Goal: Task Accomplishment & Management: Complete application form

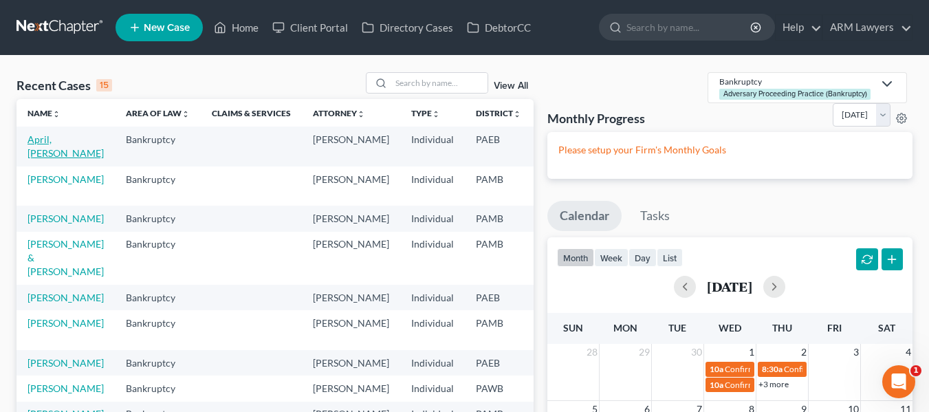
click at [45, 138] on link "April, Lindsey" at bounding box center [66, 145] width 76 height 25
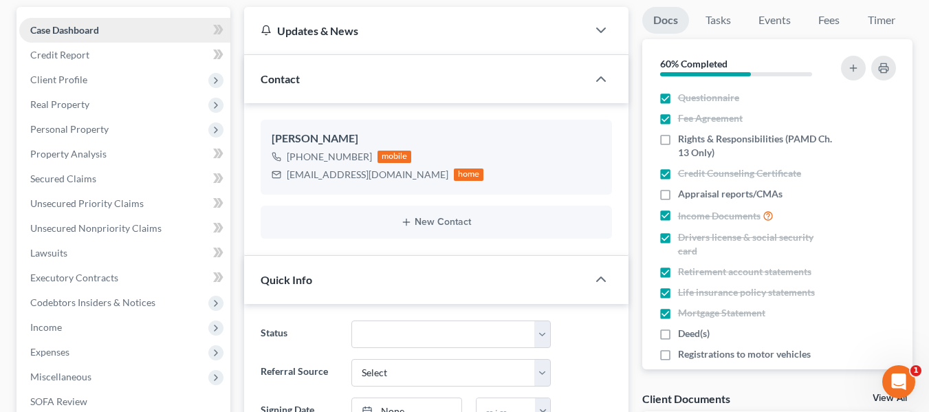
scroll to position [128, 0]
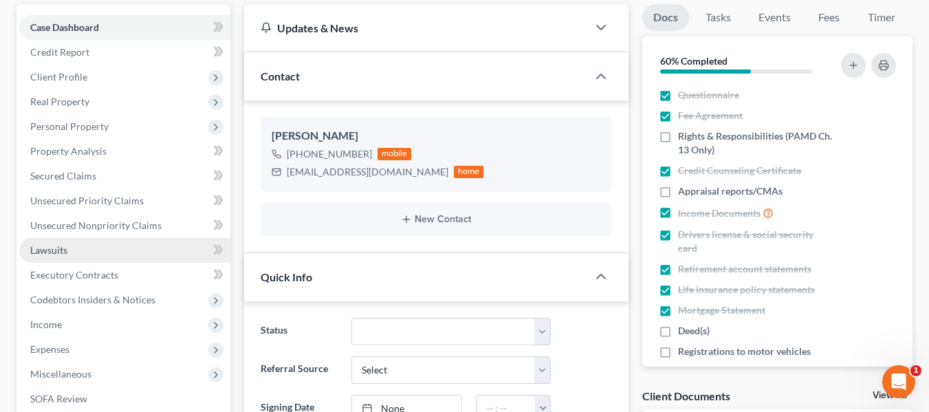
click at [86, 251] on link "Lawsuits" at bounding box center [124, 250] width 211 height 25
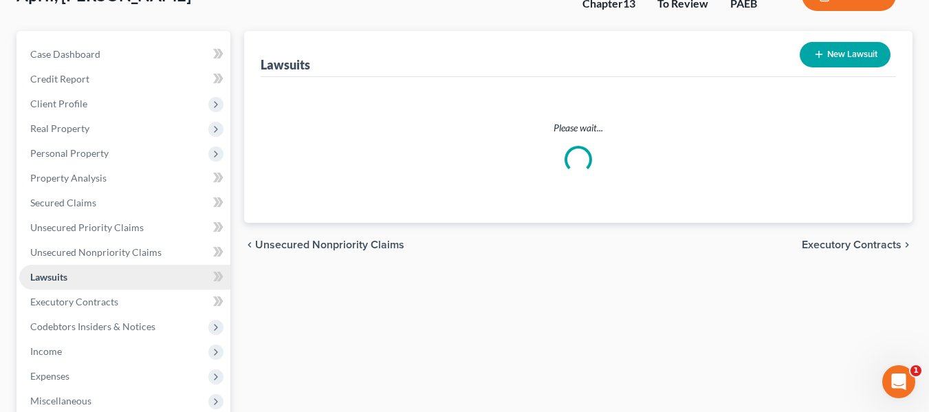
scroll to position [104, 0]
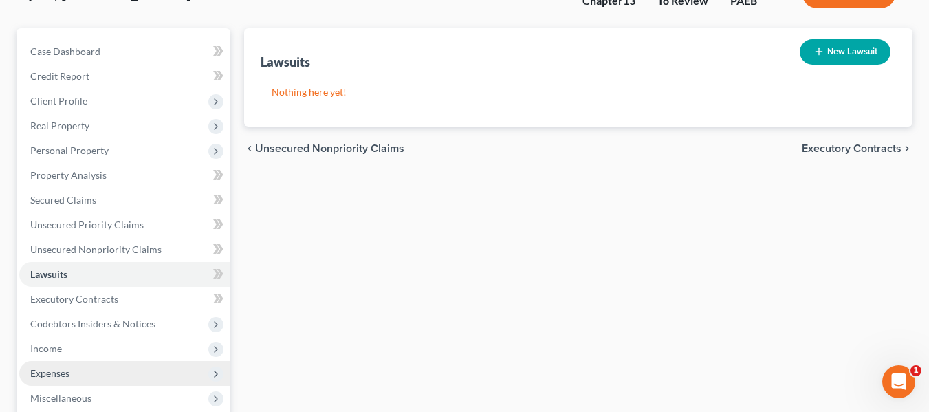
click at [63, 379] on span "Expenses" at bounding box center [124, 373] width 211 height 25
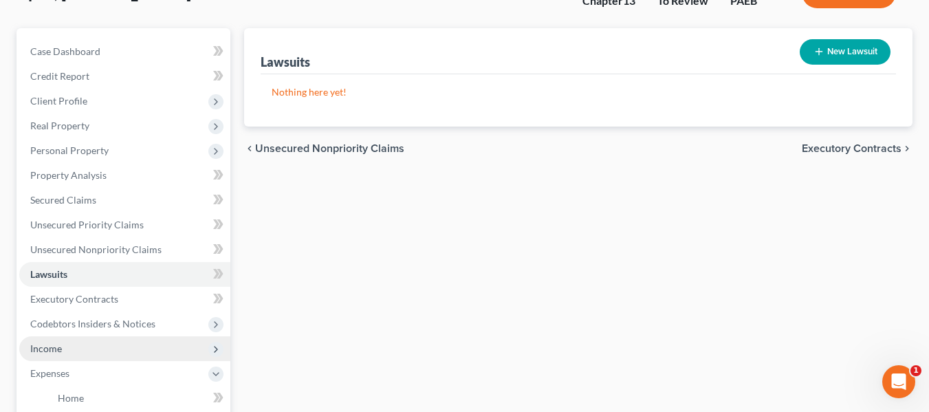
click at [56, 347] on span "Income" at bounding box center [46, 348] width 32 height 12
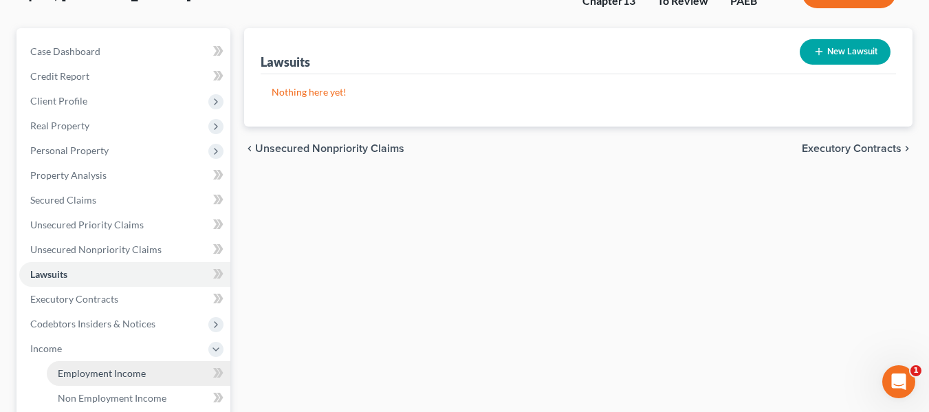
click at [102, 371] on span "Employment Income" at bounding box center [102, 373] width 88 height 12
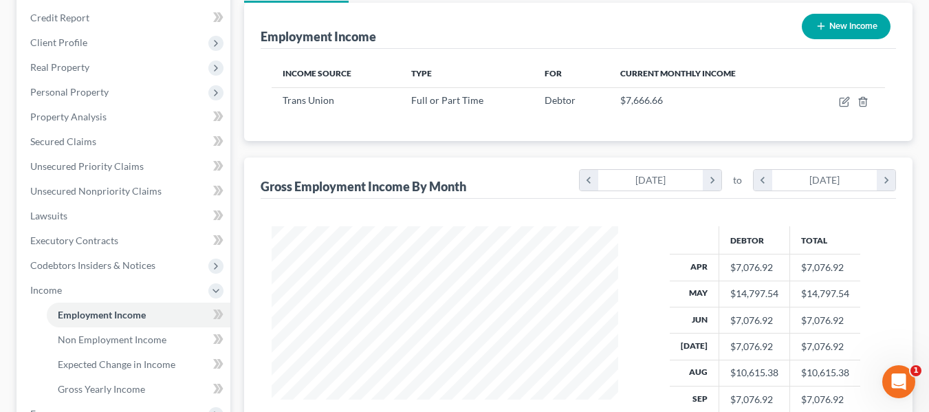
scroll to position [162, 0]
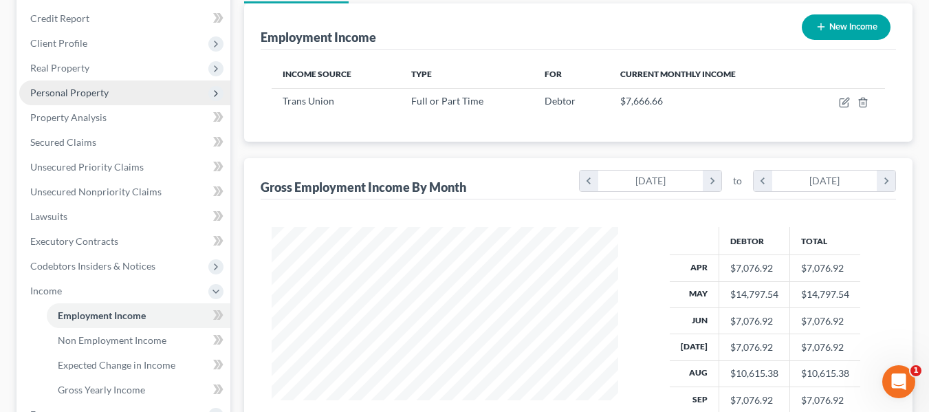
click at [74, 101] on span "Personal Property" at bounding box center [124, 92] width 211 height 25
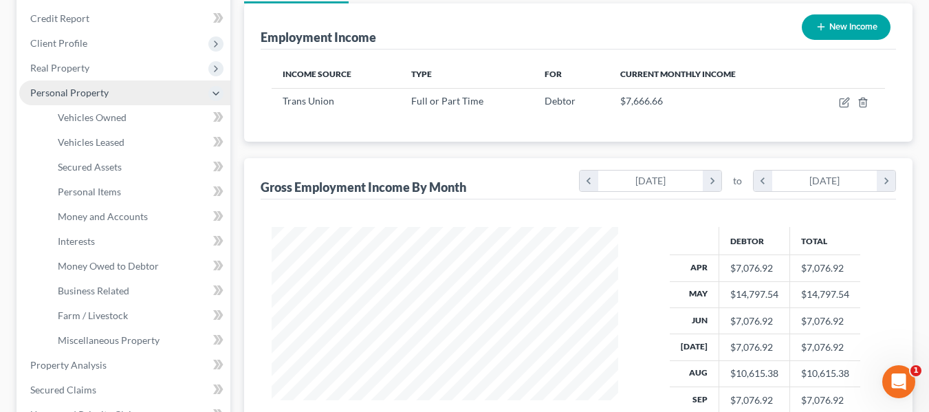
click at [74, 95] on span "Personal Property" at bounding box center [69, 93] width 78 height 12
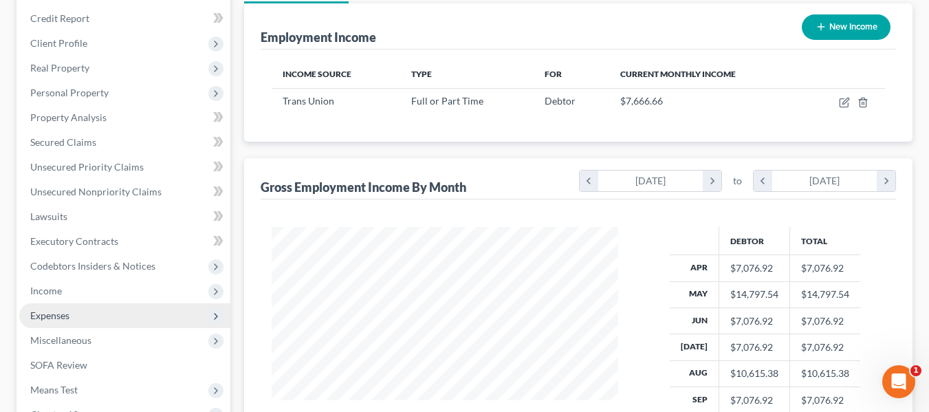
click at [73, 306] on span "Expenses" at bounding box center [124, 315] width 211 height 25
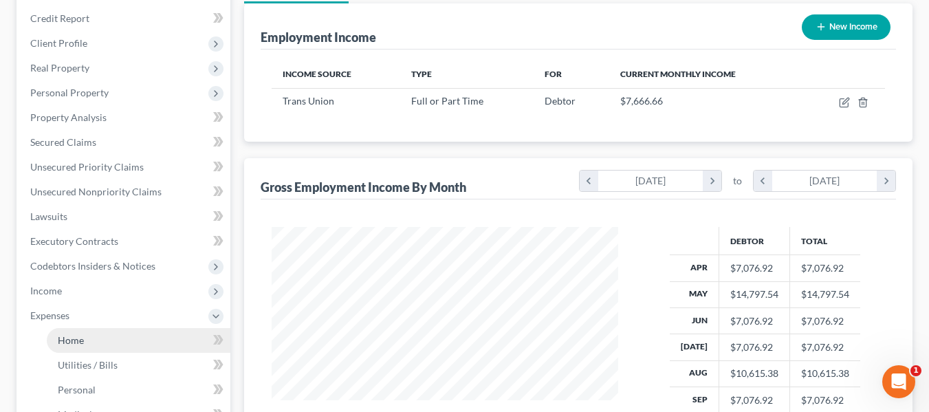
click at [89, 343] on link "Home" at bounding box center [139, 340] width 184 height 25
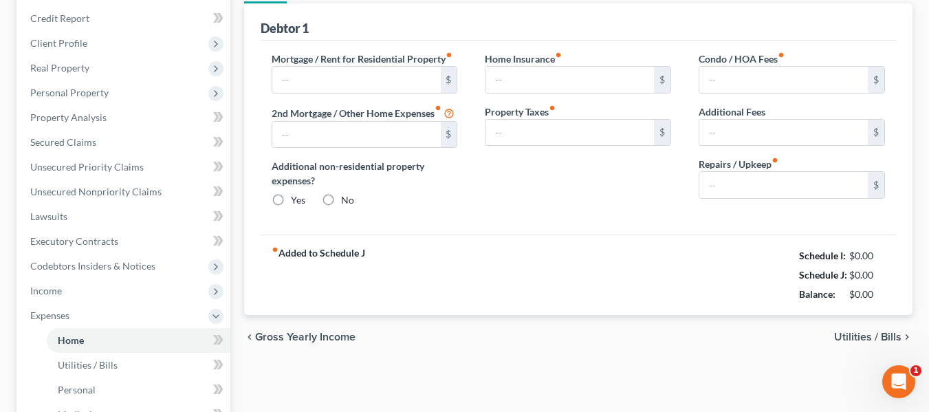
scroll to position [1, 0]
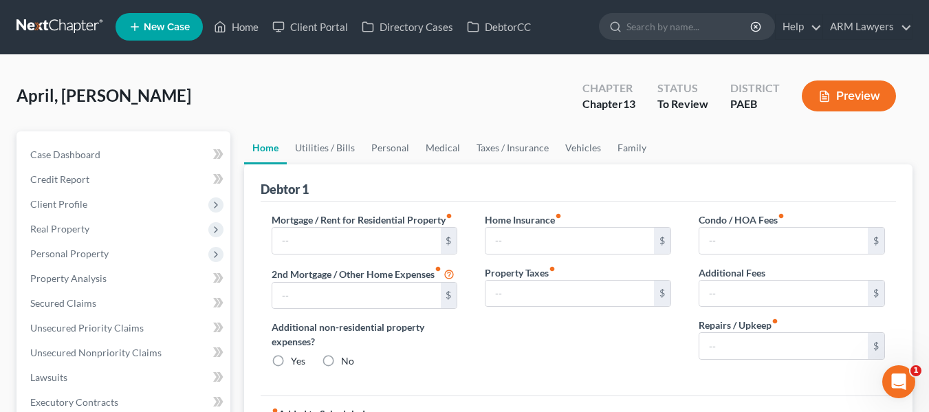
type input "1,517.00"
type input "0.00"
radio input "true"
type input "200.00"
type input "700.00"
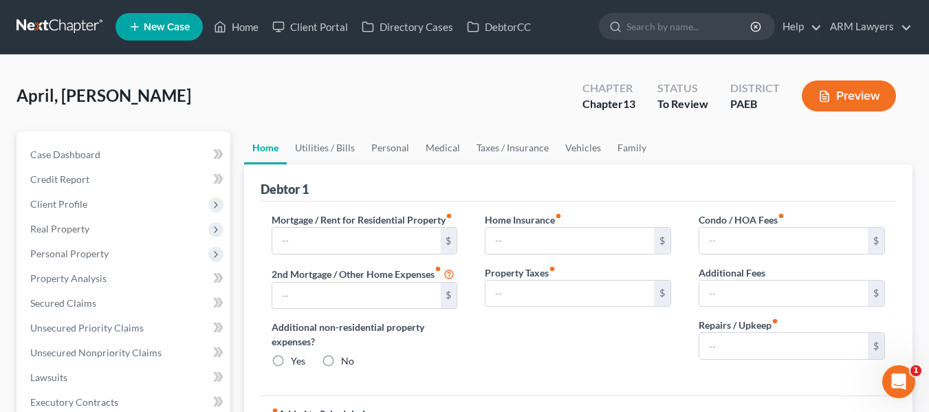
type input "0.00"
type input "100.00"
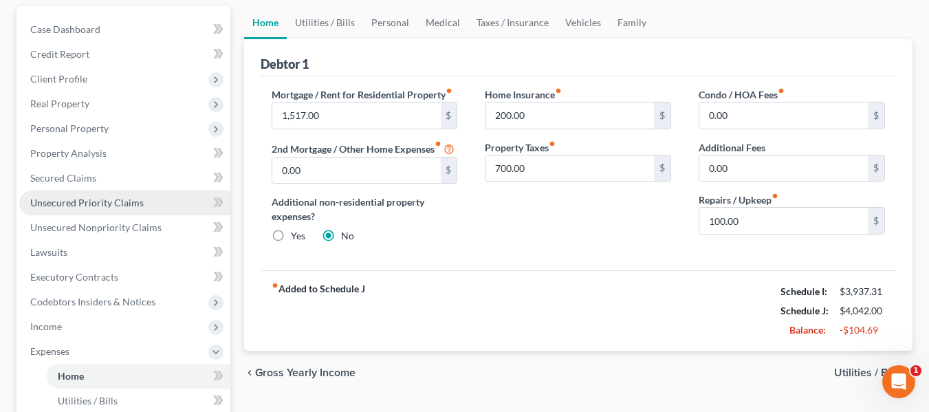
scroll to position [99, 0]
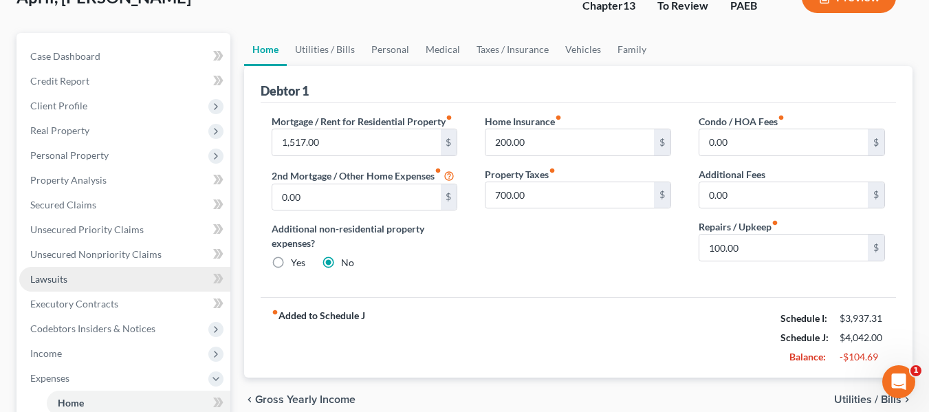
click at [54, 279] on span "Lawsuits" at bounding box center [48, 279] width 37 height 12
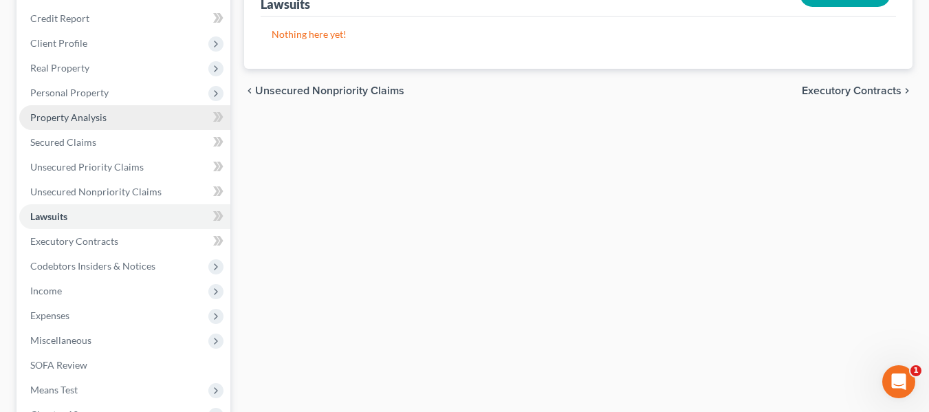
scroll to position [162, 0]
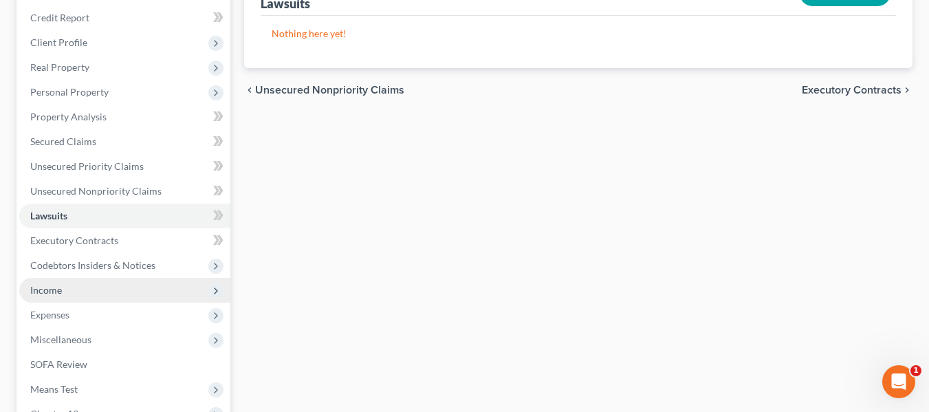
click at [51, 298] on span "Income" at bounding box center [124, 290] width 211 height 25
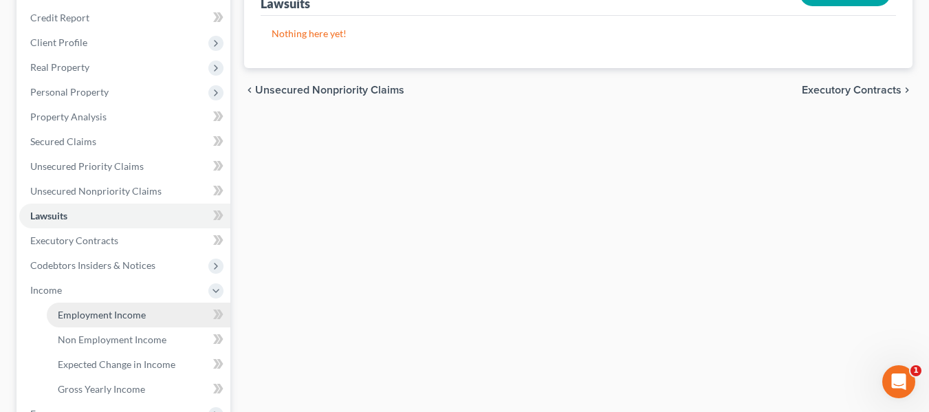
click at [77, 316] on span "Employment Income" at bounding box center [102, 315] width 88 height 12
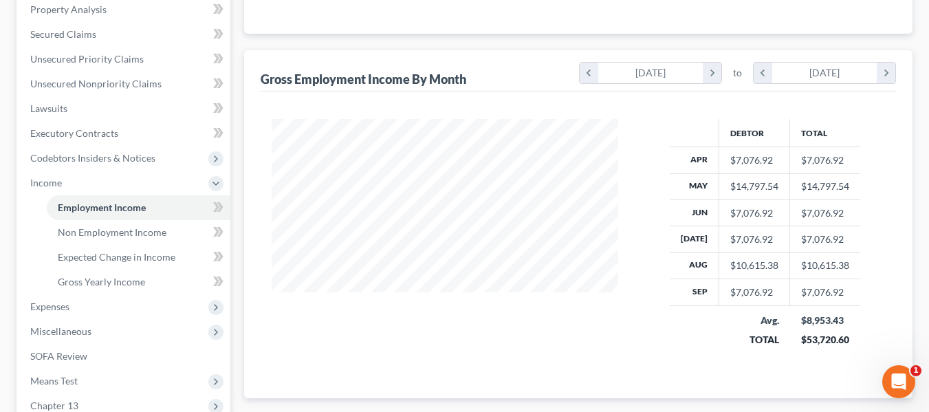
scroll to position [270, 0]
click at [56, 317] on span "Expenses" at bounding box center [124, 306] width 211 height 25
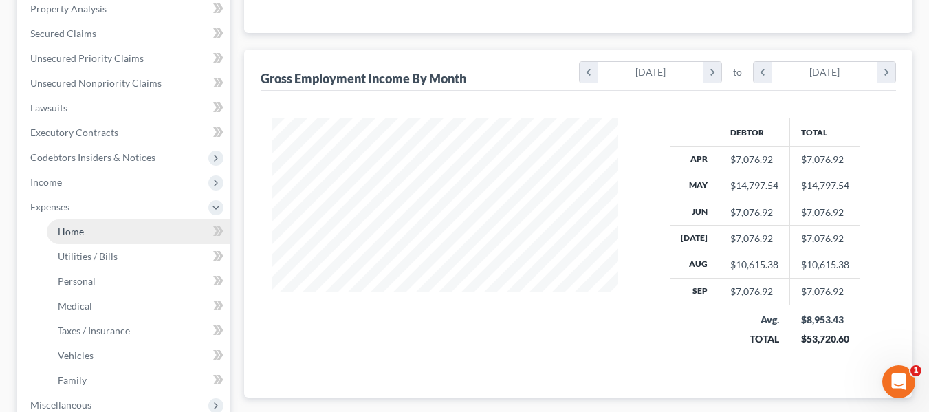
click at [58, 239] on link "Home" at bounding box center [139, 231] width 184 height 25
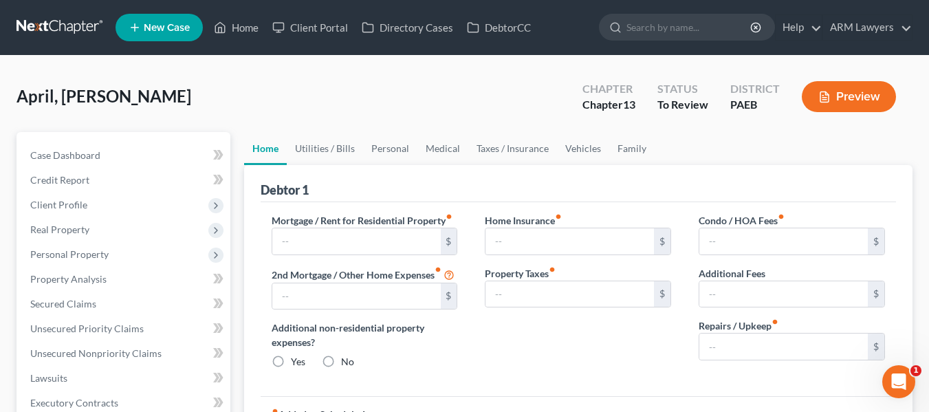
type input "1,517.00"
type input "0.00"
radio input "true"
type input "200.00"
type input "700.00"
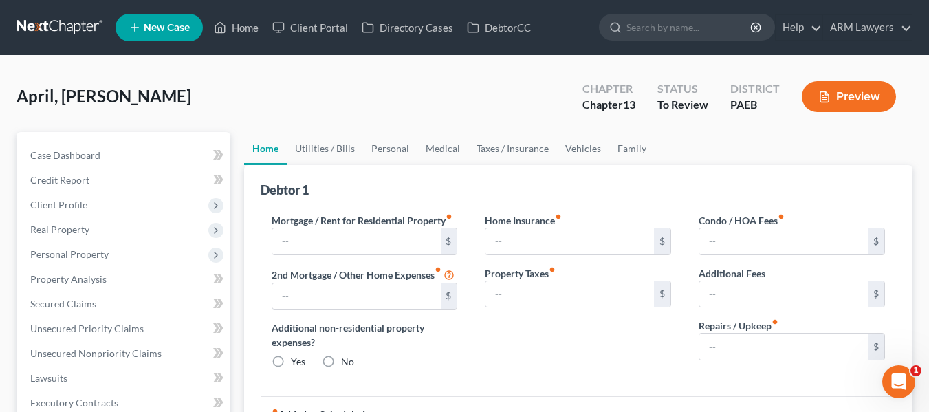
type input "0.00"
type input "100.00"
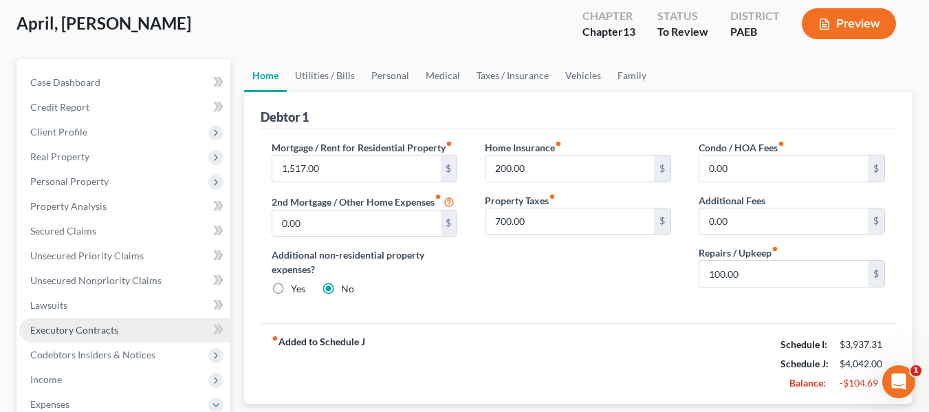
scroll to position [98, 0]
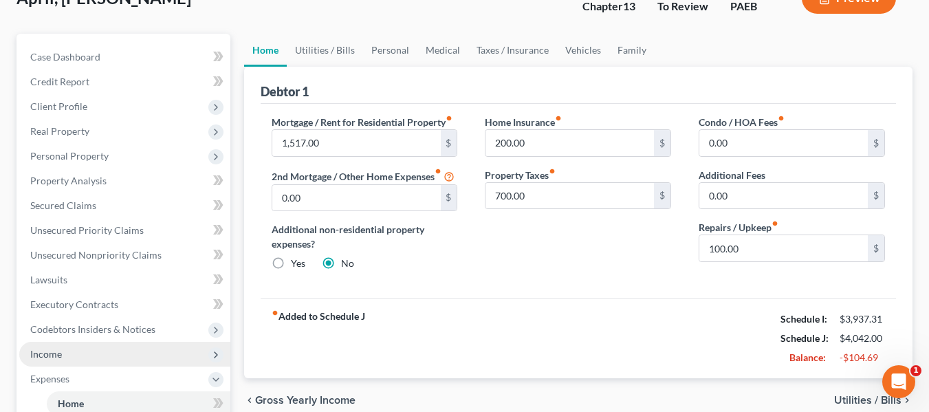
click at [78, 358] on span "Income" at bounding box center [124, 354] width 211 height 25
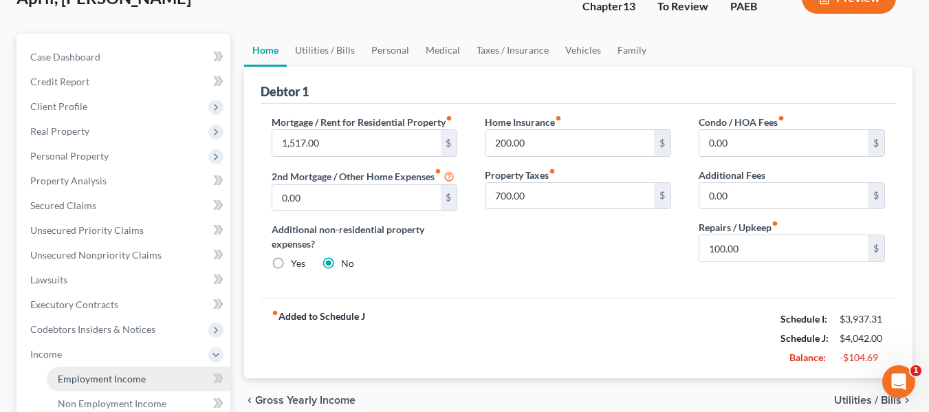
click at [126, 386] on link "Employment Income" at bounding box center [139, 379] width 184 height 25
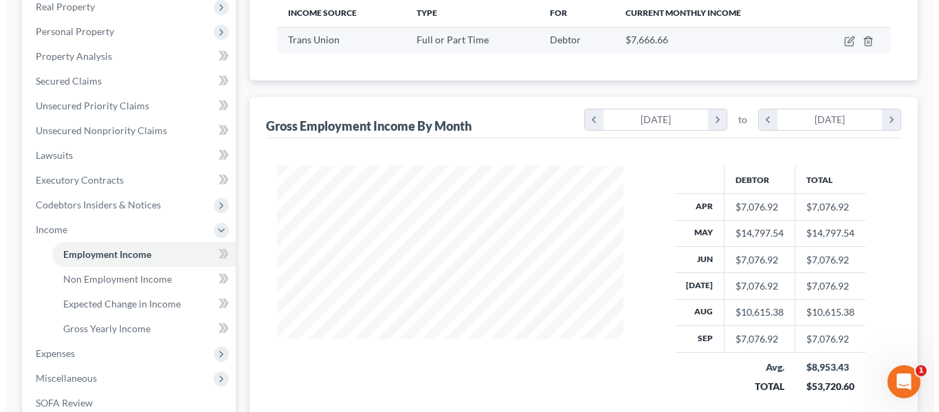
scroll to position [187, 0]
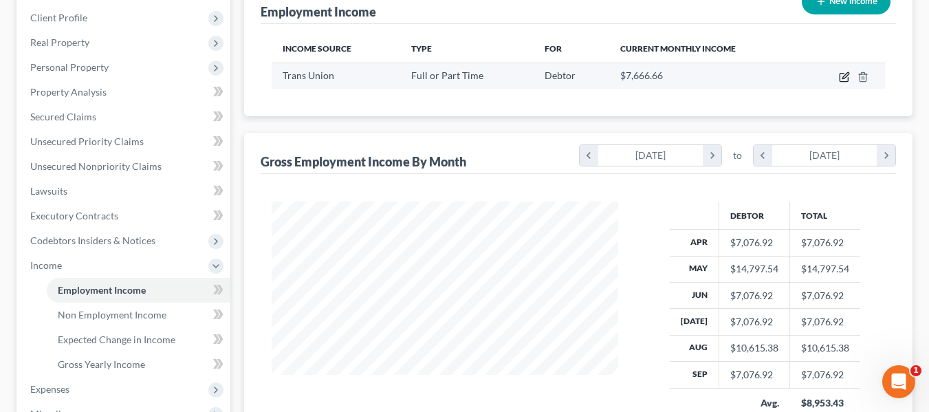
click at [843, 74] on icon "button" at bounding box center [844, 78] width 8 height 8
select select "0"
select select "14"
select select "2"
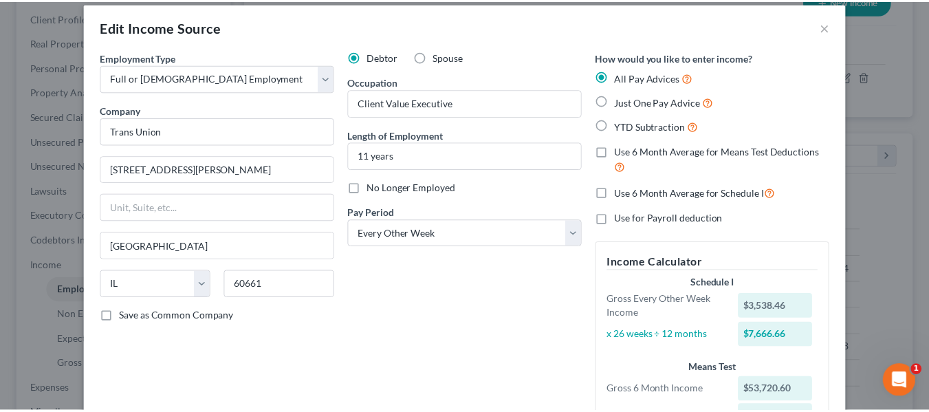
scroll to position [0, 0]
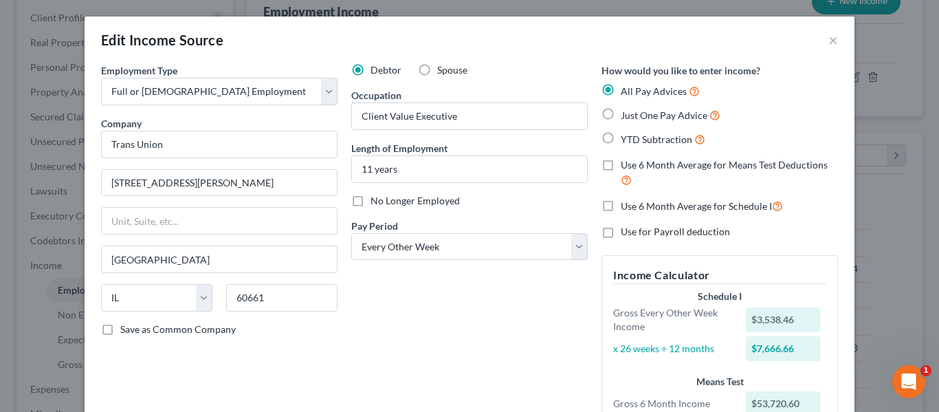
click at [897, 269] on div "Edit Income Source × Employment Type * Select Full or Part Time Employment Self…" at bounding box center [469, 206] width 939 height 412
click at [829, 40] on button "×" at bounding box center [834, 40] width 10 height 17
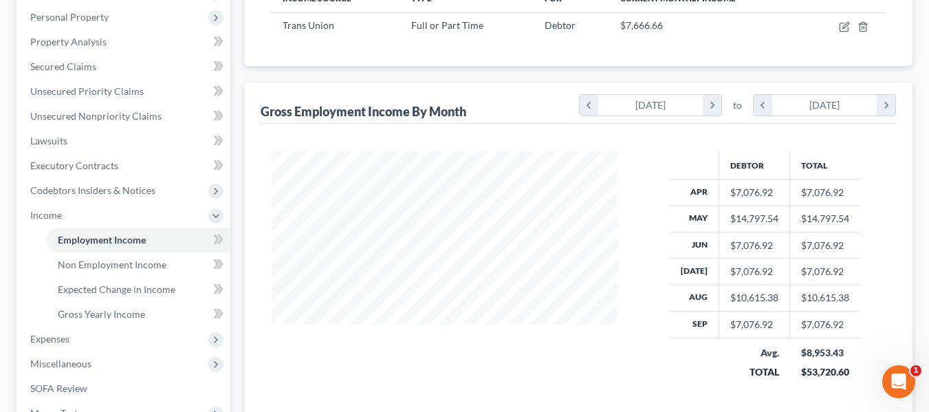
scroll to position [239, 0]
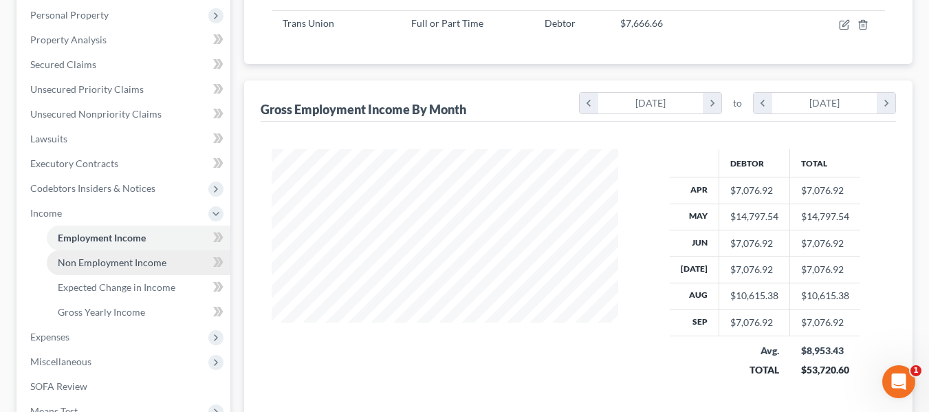
click at [113, 259] on span "Non Employment Income" at bounding box center [112, 262] width 109 height 12
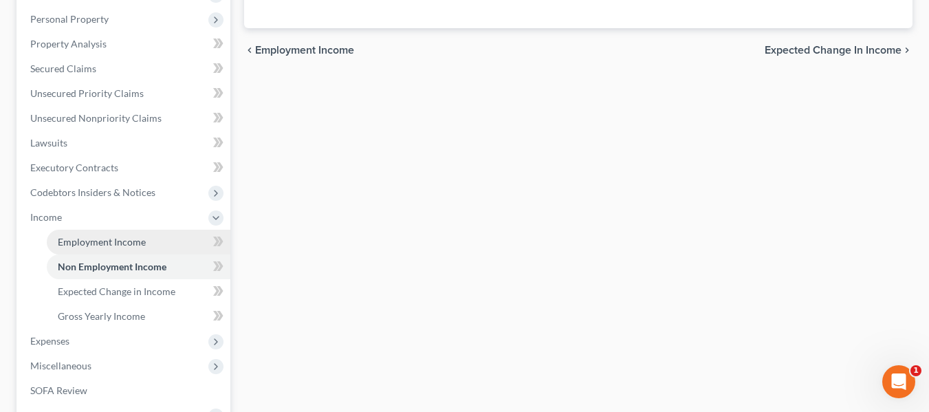
scroll to position [236, 0]
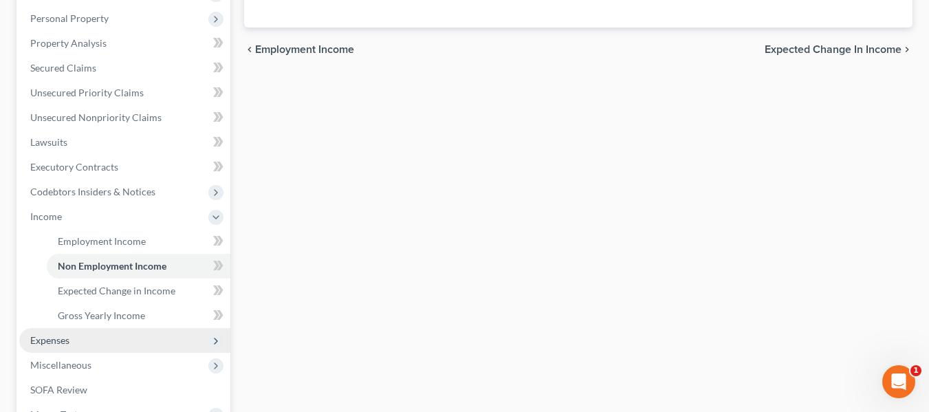
click at [80, 345] on span "Expenses" at bounding box center [124, 340] width 211 height 25
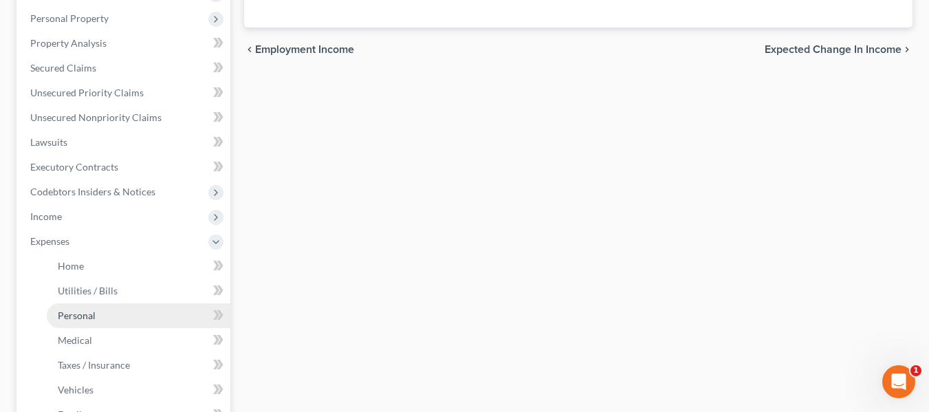
click at [71, 303] on link "Personal" at bounding box center [139, 315] width 184 height 25
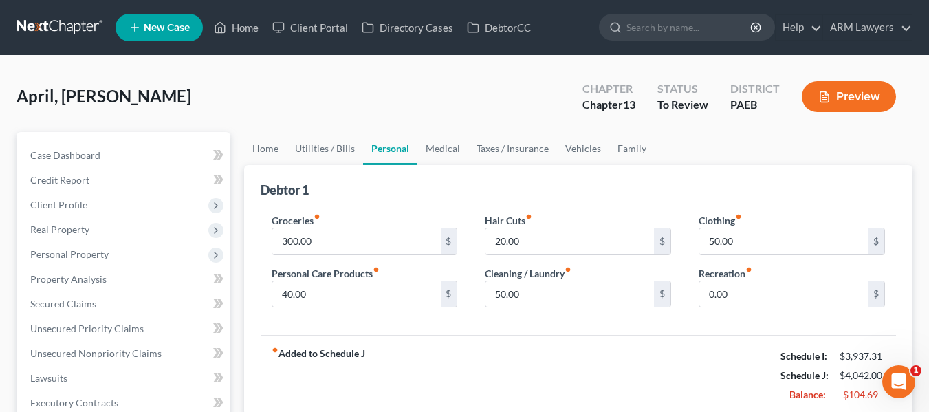
scroll to position [70, 0]
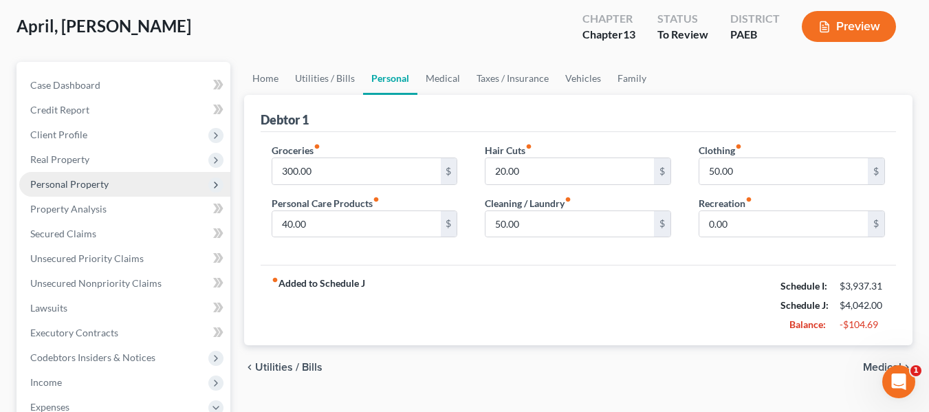
click at [74, 175] on span "Personal Property" at bounding box center [124, 184] width 211 height 25
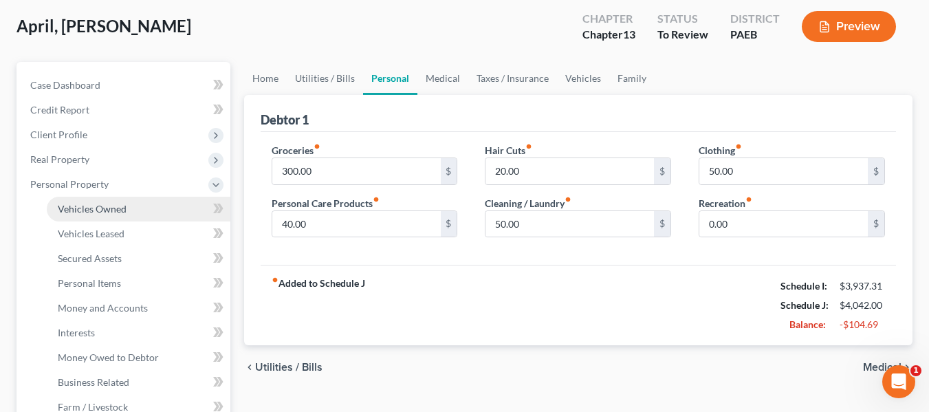
click at [77, 197] on link "Vehicles Owned" at bounding box center [139, 209] width 184 height 25
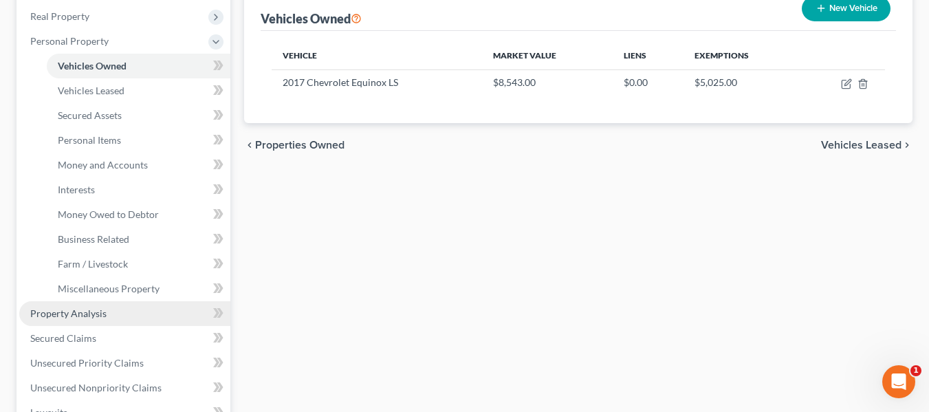
click at [75, 309] on span "Property Analysis" at bounding box center [68, 313] width 76 height 12
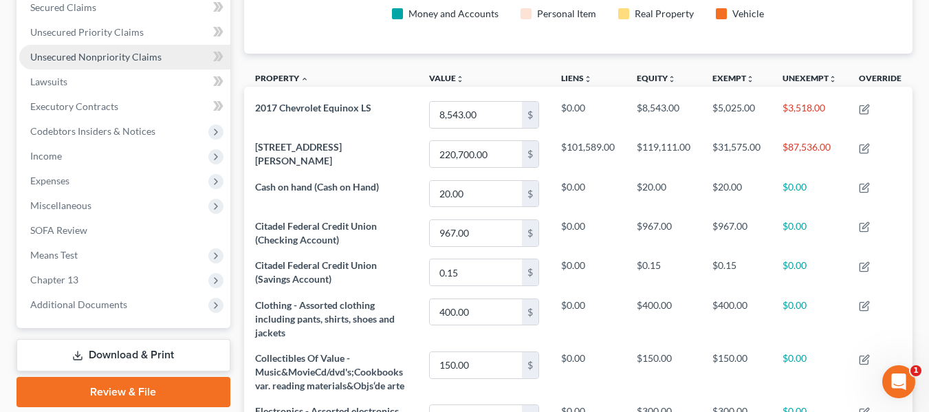
click at [107, 52] on span "Unsecured Nonpriority Claims" at bounding box center [95, 57] width 131 height 12
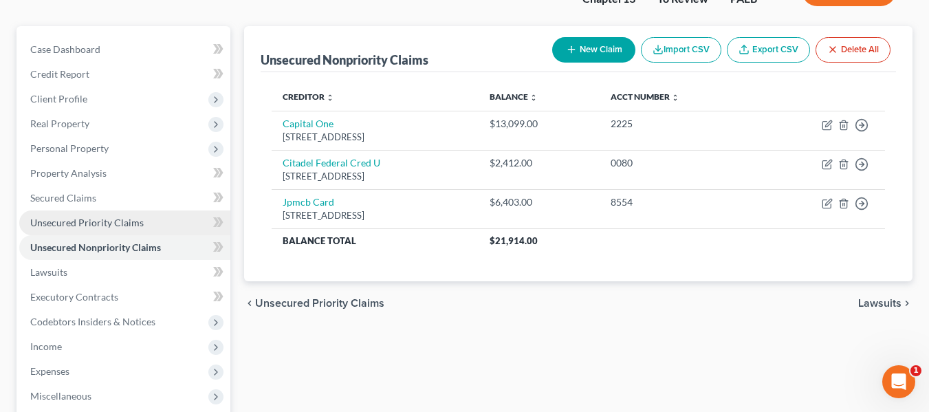
click at [95, 215] on link "Unsecured Priority Claims" at bounding box center [124, 222] width 211 height 25
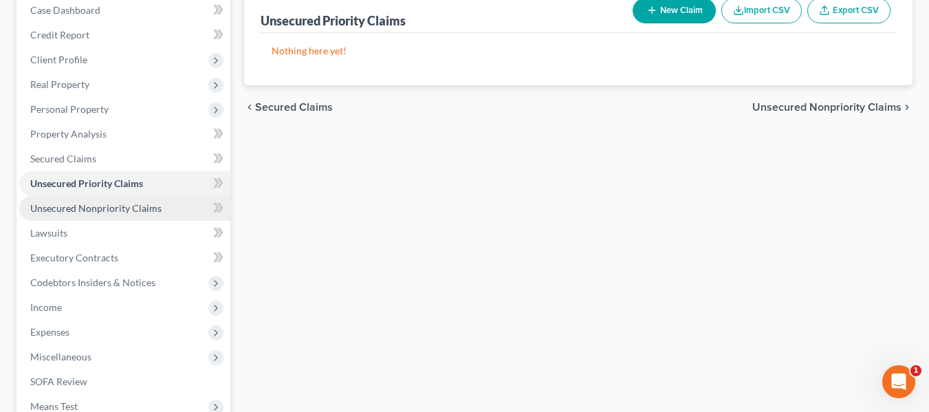
click at [93, 215] on link "Unsecured Nonpriority Claims" at bounding box center [124, 208] width 211 height 25
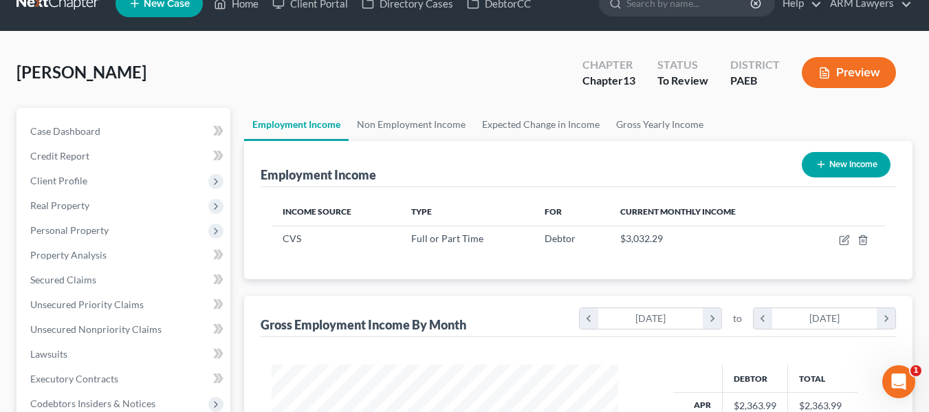
scroll to position [247, 374]
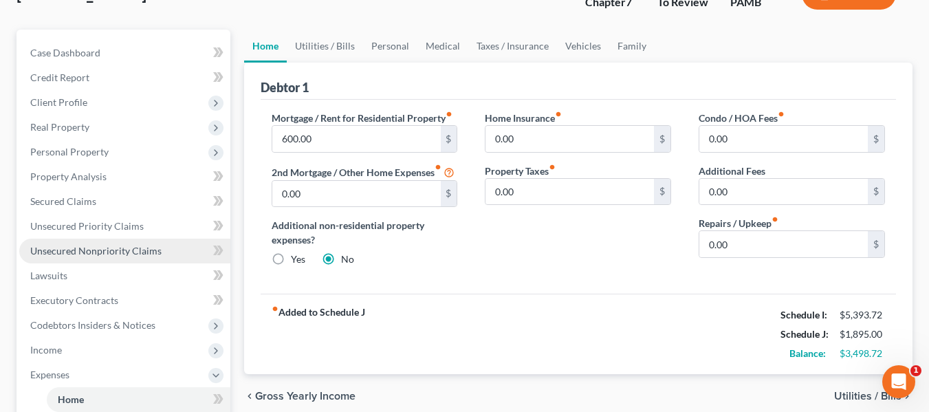
scroll to position [105, 0]
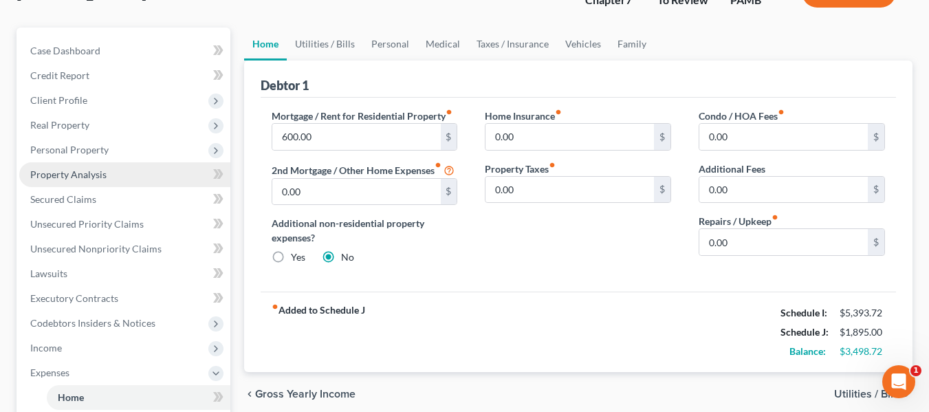
drag, startPoint x: 100, startPoint y: 207, endPoint x: 43, endPoint y: 177, distance: 64.3
click at [43, 177] on span "Property Analysis" at bounding box center [68, 174] width 76 height 12
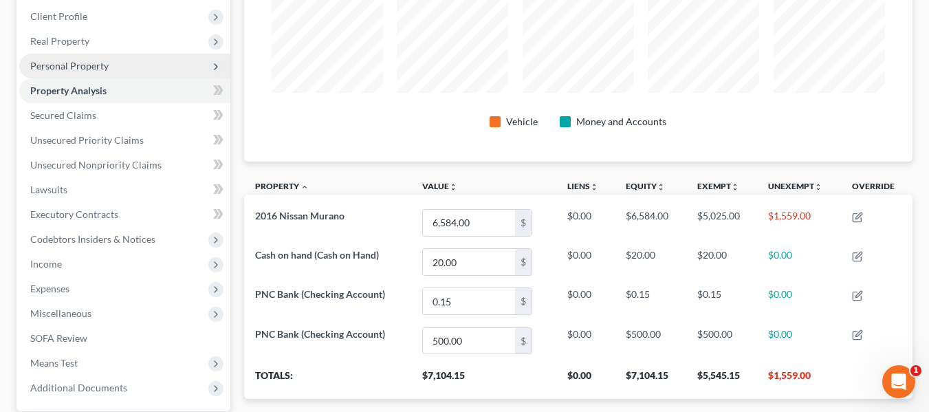
scroll to position [187, 0]
click at [47, 72] on span "Personal Property" at bounding box center [69, 67] width 78 height 12
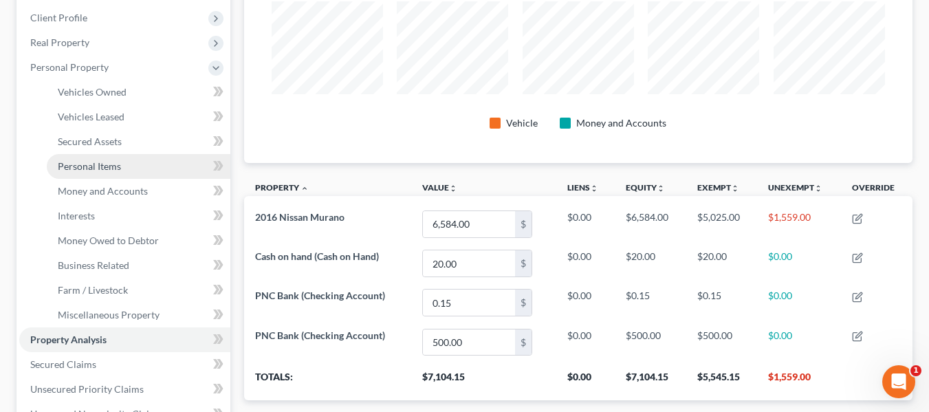
click at [83, 176] on link "Personal Items" at bounding box center [139, 166] width 184 height 25
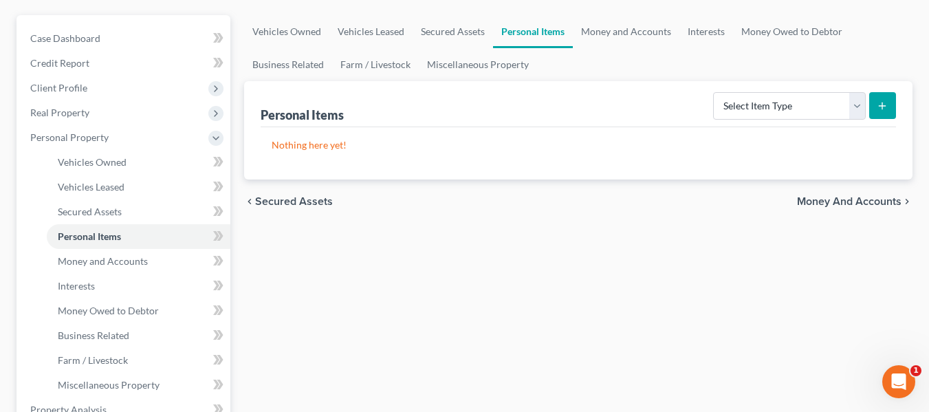
scroll to position [6, 0]
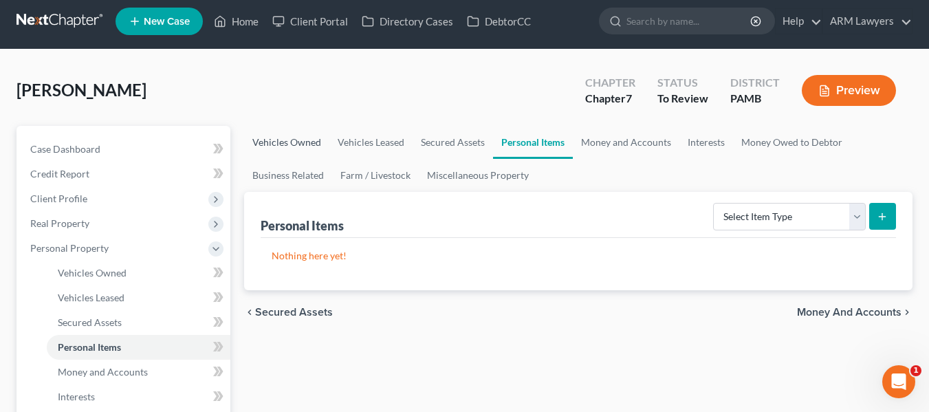
click at [299, 142] on link "Vehicles Owned" at bounding box center [286, 142] width 85 height 33
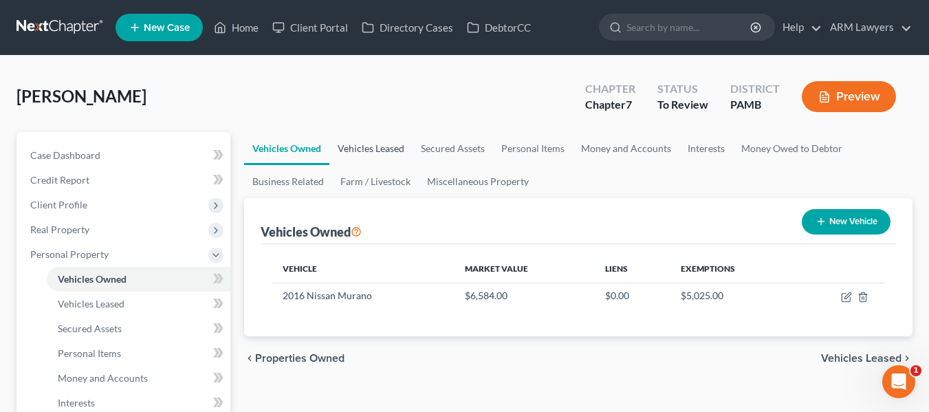
click at [362, 141] on link "Vehicles Leased" at bounding box center [370, 148] width 83 height 33
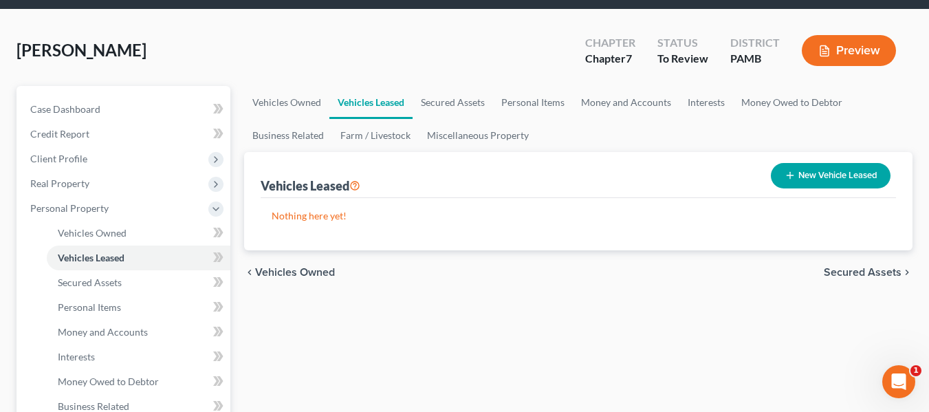
scroll to position [47, 0]
click at [276, 105] on link "Vehicles Owned" at bounding box center [286, 101] width 85 height 33
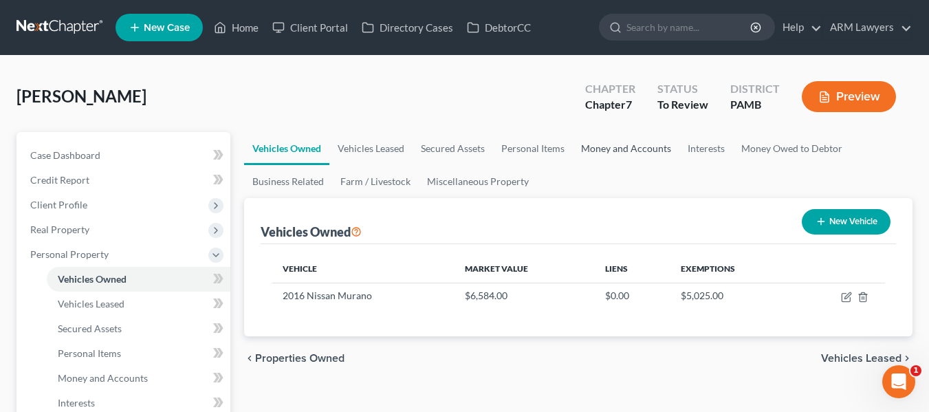
click at [630, 153] on link "Money and Accounts" at bounding box center [626, 148] width 107 height 33
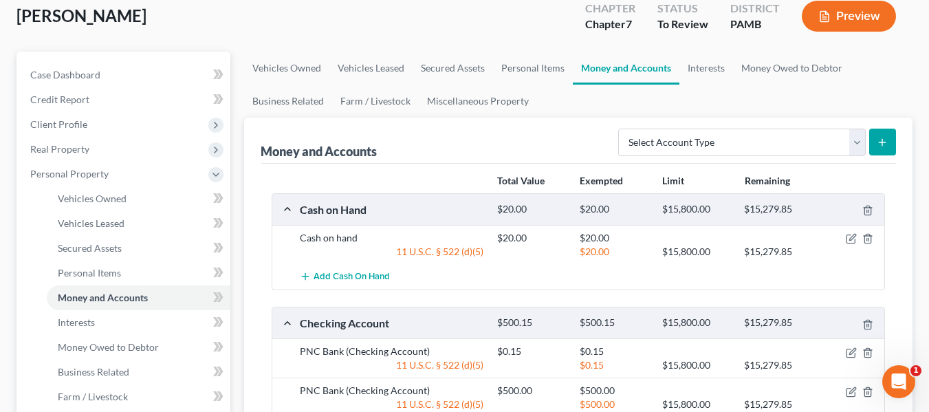
scroll to position [80, 0]
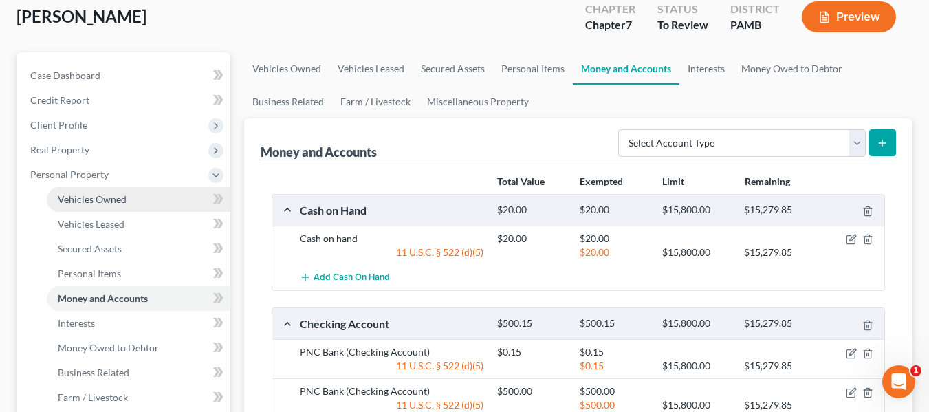
click at [76, 206] on link "Vehicles Owned" at bounding box center [139, 199] width 184 height 25
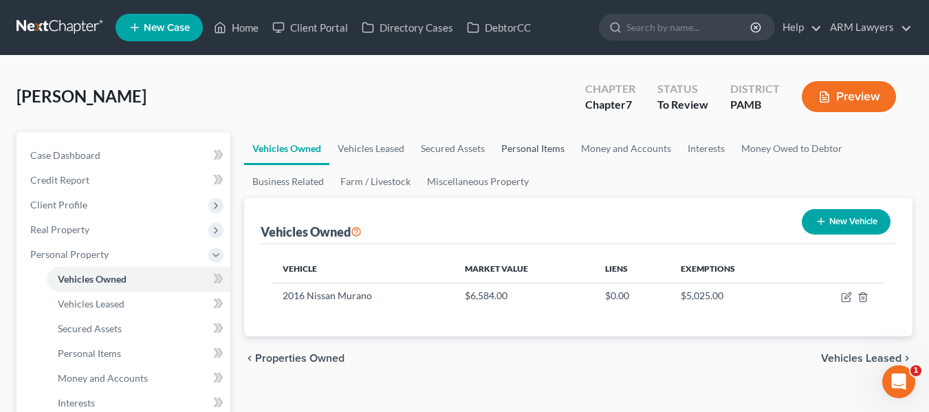
click at [528, 146] on link "Personal Items" at bounding box center [533, 148] width 80 height 33
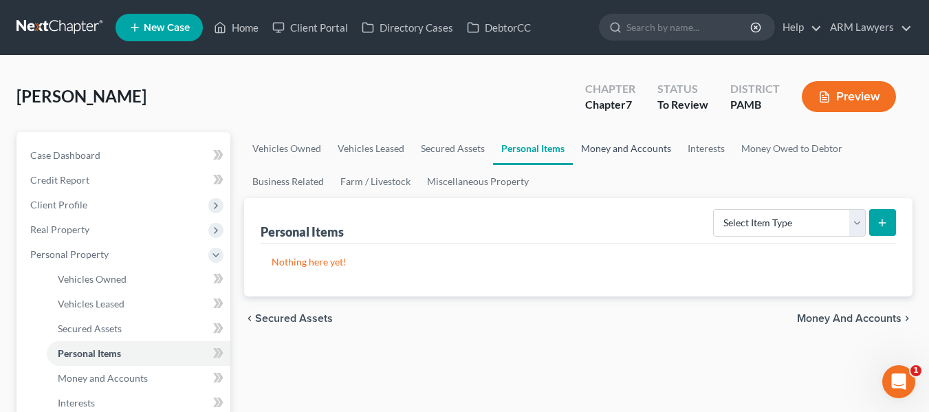
click at [606, 144] on link "Money and Accounts" at bounding box center [626, 148] width 107 height 33
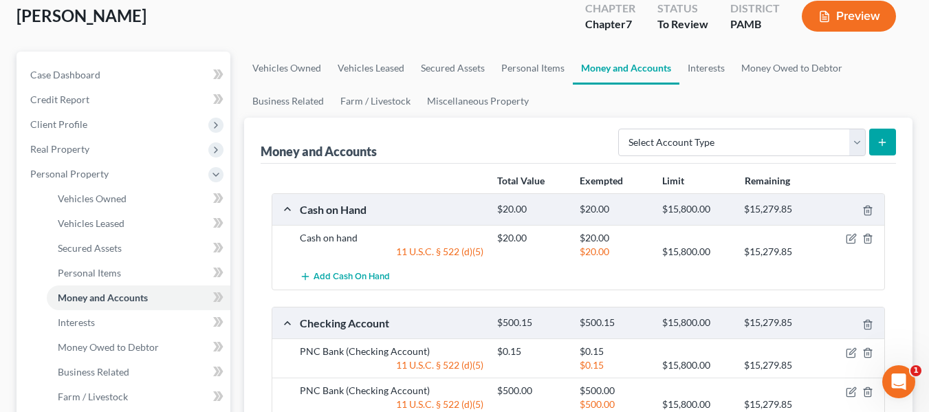
scroll to position [141, 0]
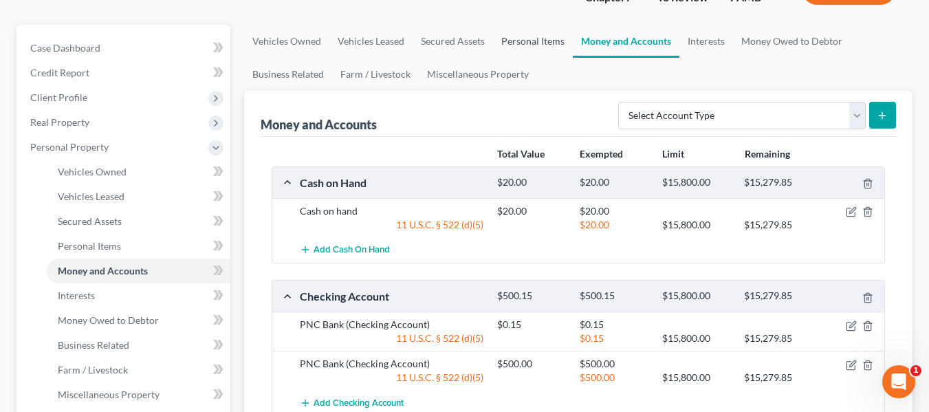
click at [521, 42] on link "Personal Items" at bounding box center [533, 41] width 80 height 33
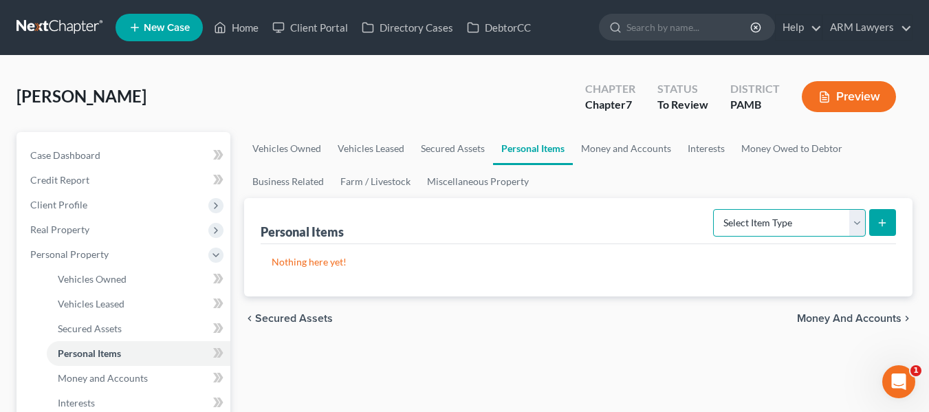
click at [858, 219] on select "Select Item Type Clothing Collectibles Of Value Electronics Firearms Household …" at bounding box center [789, 223] width 153 height 28
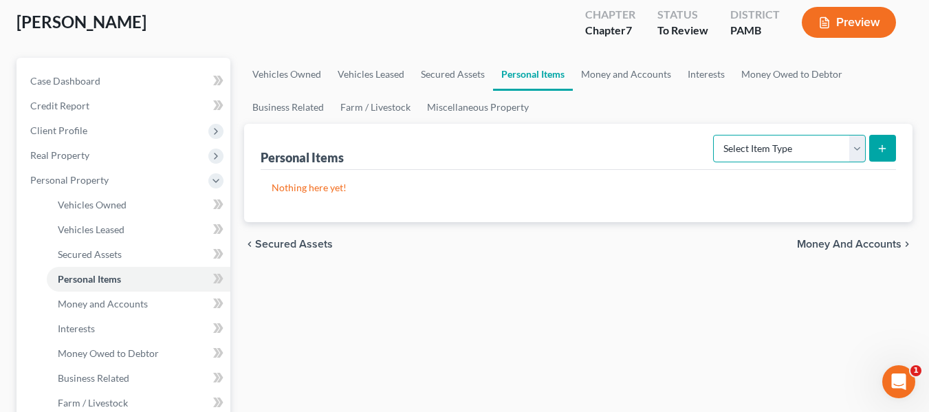
scroll to position [75, 0]
click at [463, 75] on link "Secured Assets" at bounding box center [453, 73] width 80 height 33
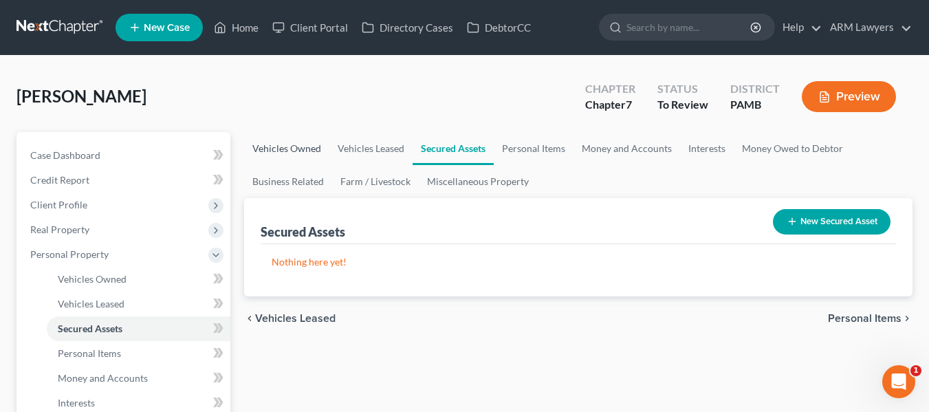
click at [285, 149] on link "Vehicles Owned" at bounding box center [286, 148] width 85 height 33
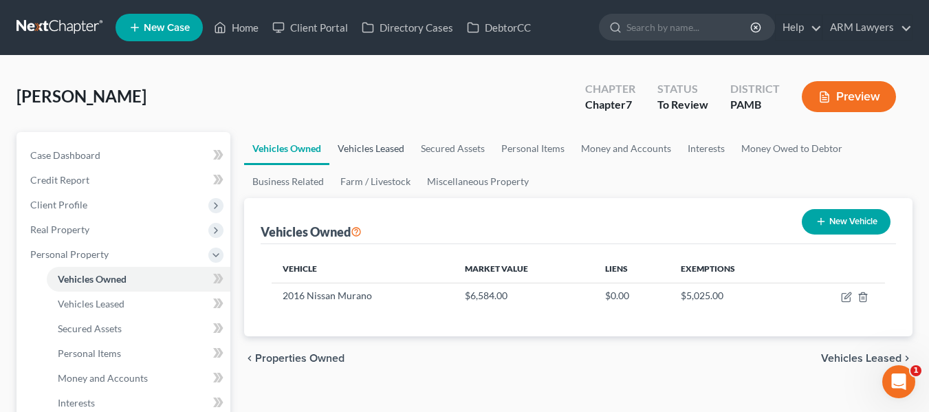
click at [383, 146] on link "Vehicles Leased" at bounding box center [370, 148] width 83 height 33
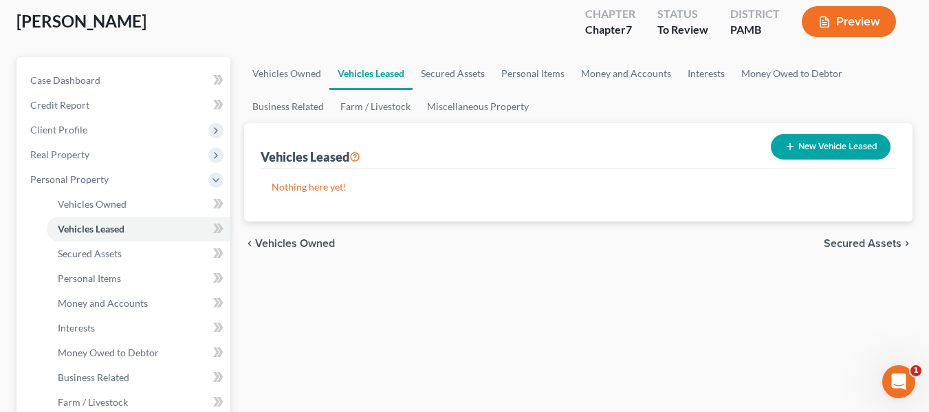
scroll to position [76, 0]
click at [615, 78] on link "Money and Accounts" at bounding box center [626, 72] width 107 height 33
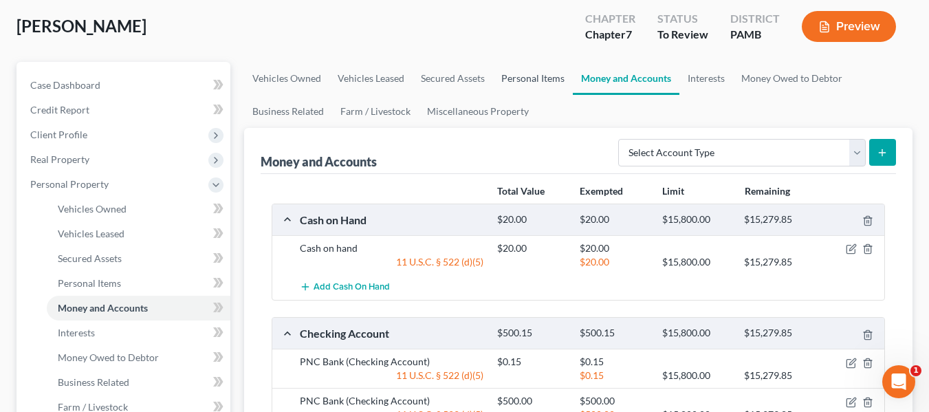
scroll to position [67, 0]
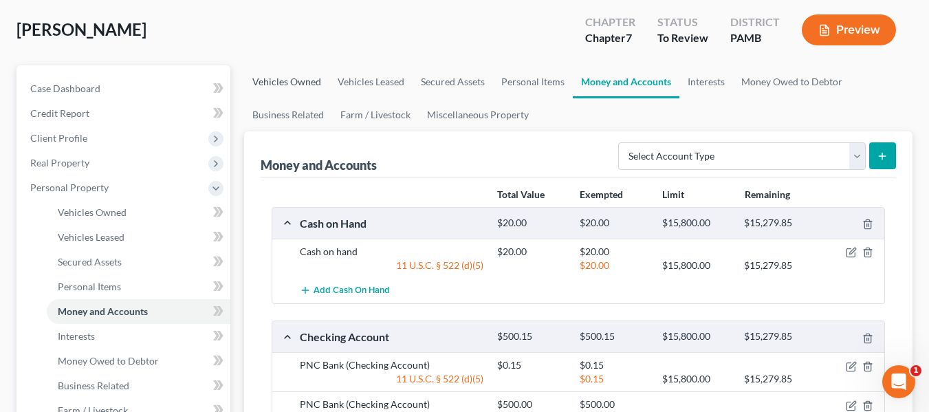
click at [296, 72] on link "Vehicles Owned" at bounding box center [286, 81] width 85 height 33
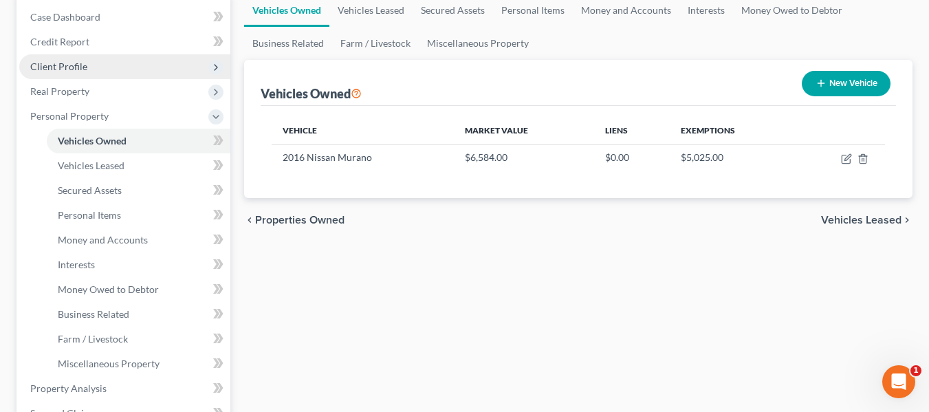
scroll to position [139, 0]
click at [414, 282] on div "Vehicles Owned Vehicles Leased Secured Assets Personal Items Money and Accounts…" at bounding box center [578, 390] width 682 height 794
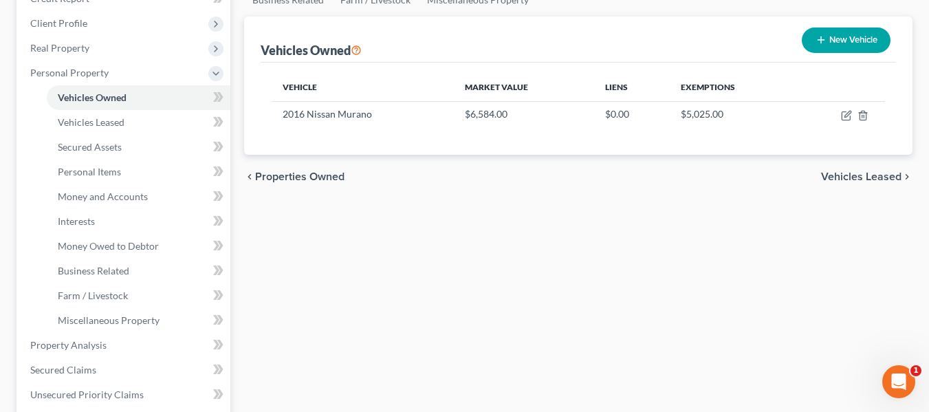
scroll to position [182, 0]
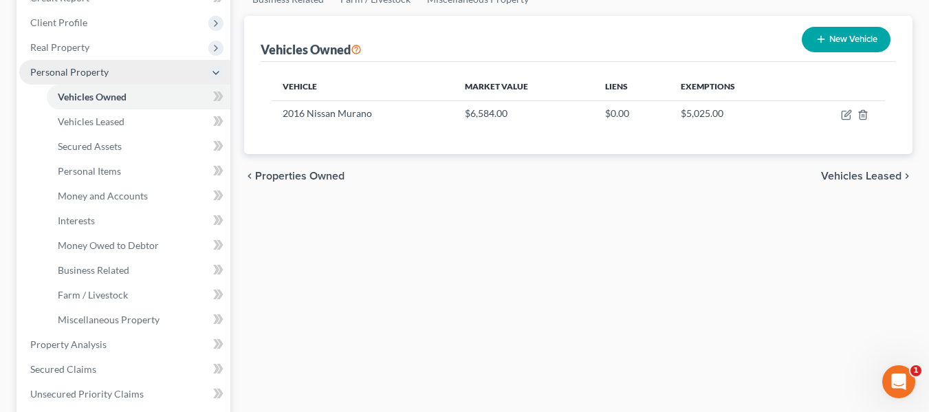
click at [74, 63] on span "Personal Property" at bounding box center [124, 72] width 211 height 25
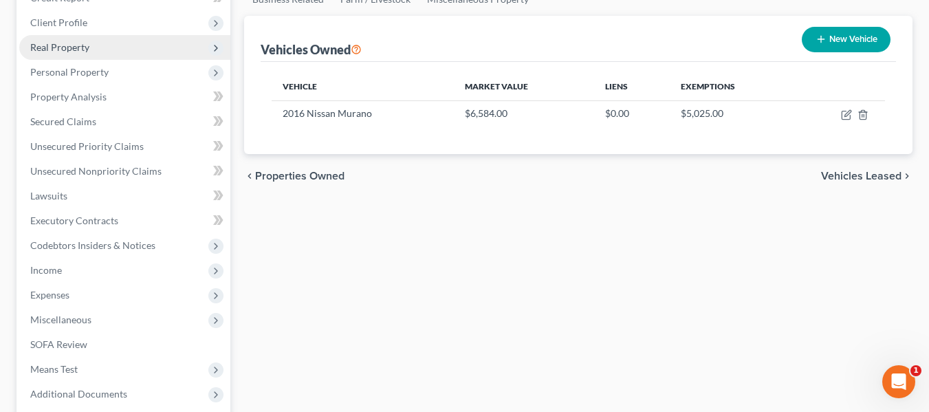
click at [75, 40] on span "Real Property" at bounding box center [124, 47] width 211 height 25
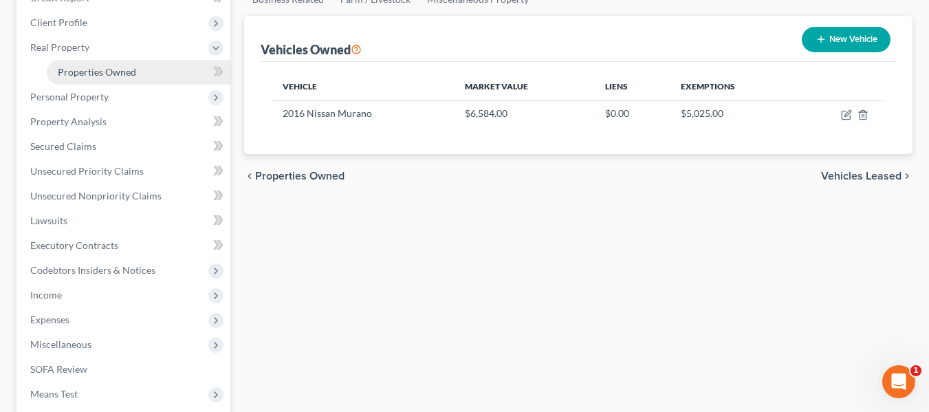
click at [87, 74] on span "Properties Owned" at bounding box center [97, 72] width 78 height 12
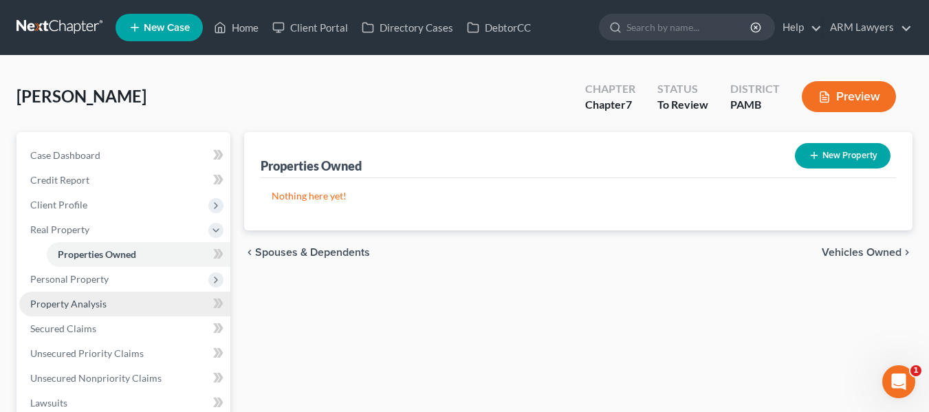
click at [75, 312] on link "Property Analysis" at bounding box center [124, 304] width 211 height 25
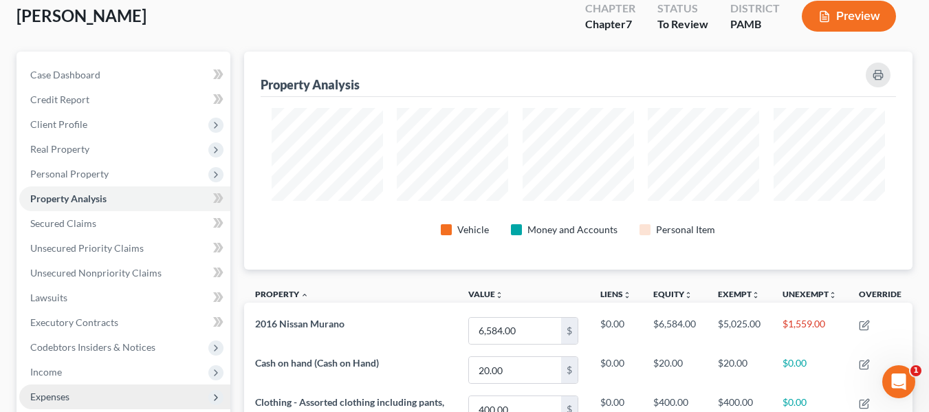
scroll to position [80, 0]
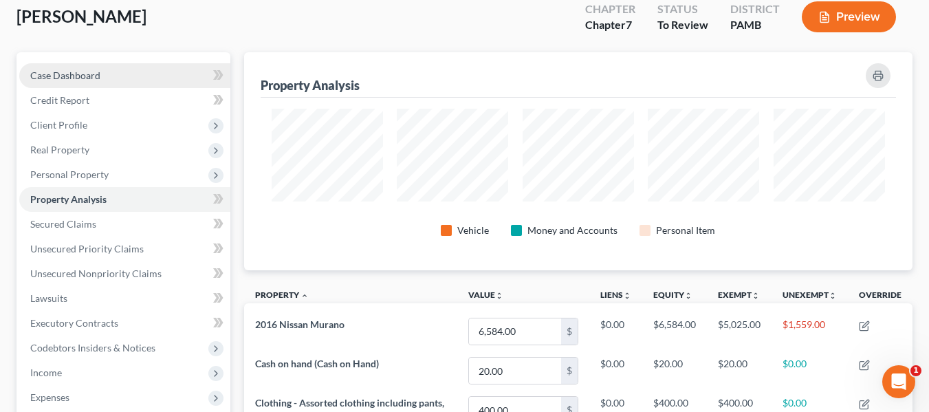
click at [73, 76] on span "Case Dashboard" at bounding box center [65, 75] width 70 height 12
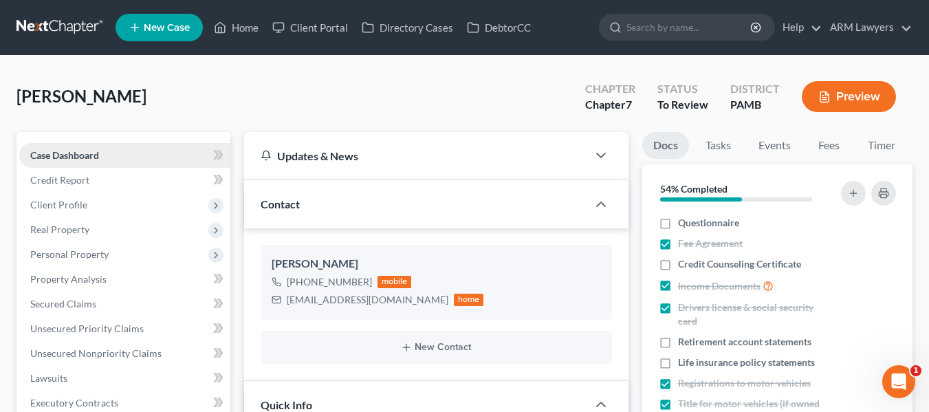
scroll to position [294, 0]
